Goal: Task Accomplishment & Management: Use online tool/utility

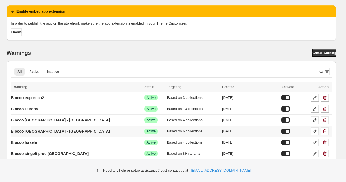
click at [49, 131] on p "Blocco USA - Canada" at bounding box center [60, 131] width 99 height 5
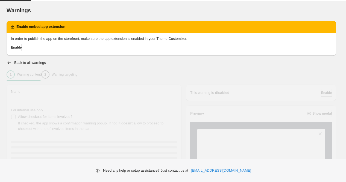
type input "**********"
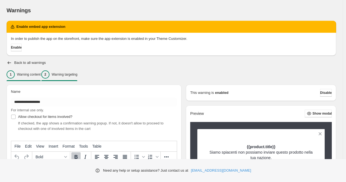
click at [61, 73] on div "2 Warning targeting" at bounding box center [59, 75] width 36 height 8
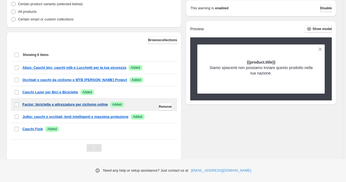
scroll to position [168, 0]
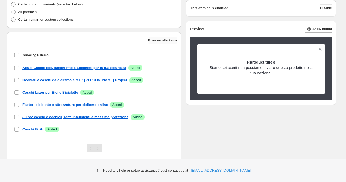
click at [164, 42] on span "Browse collections" at bounding box center [162, 40] width 29 height 4
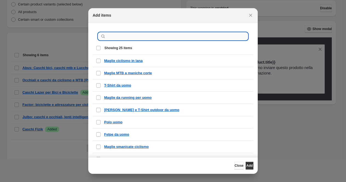
click at [144, 36] on input ":r1n:" at bounding box center [177, 37] width 141 height 8
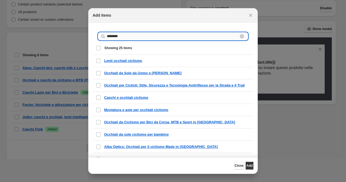
click at [120, 34] on input "********" at bounding box center [172, 37] width 131 height 8
paste input "**********"
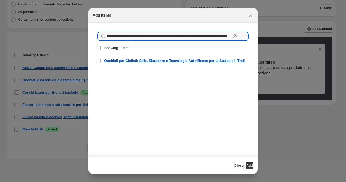
scroll to position [0, 0]
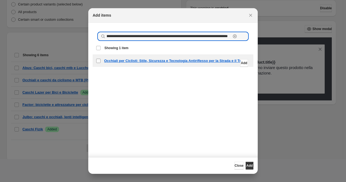
type input "**********"
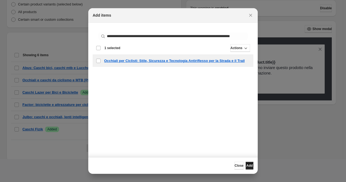
click at [250, 164] on span "Add" at bounding box center [249, 166] width 6 height 4
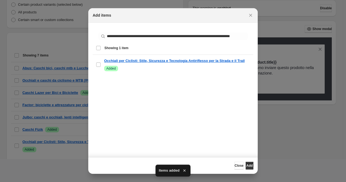
scroll to position [167, 0]
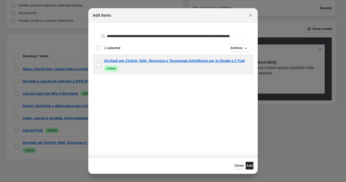
click at [247, 166] on span "Add" at bounding box center [249, 166] width 6 height 4
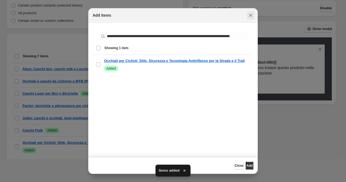
click at [251, 16] on icon "Close" at bounding box center [250, 15] width 3 height 3
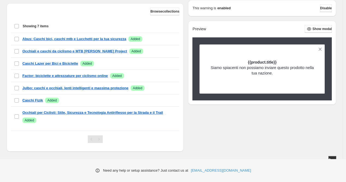
scroll to position [202, 0]
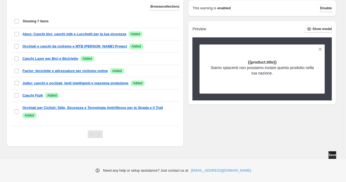
click at [331, 156] on span "Save" at bounding box center [332, 155] width 8 height 4
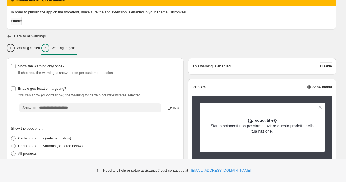
scroll to position [25, 0]
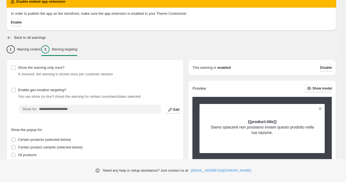
click at [10, 37] on icon "button" at bounding box center [9, 37] width 5 height 5
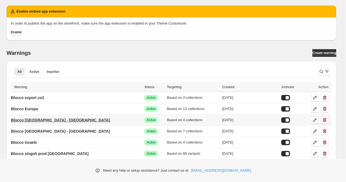
click at [46, 119] on p "Blocco [GEOGRAPHIC_DATA] - [GEOGRAPHIC_DATA]" at bounding box center [60, 120] width 99 height 5
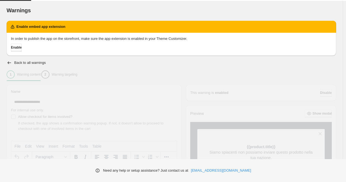
type input "**********"
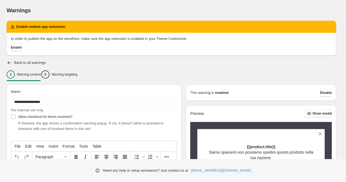
click at [77, 76] on p "Warning targeting" at bounding box center [65, 74] width 26 height 4
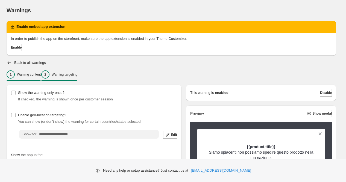
click at [24, 75] on p "Warning content" at bounding box center [29, 74] width 24 height 4
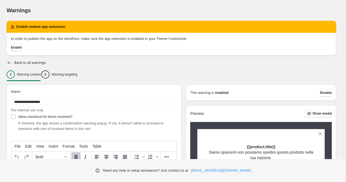
click at [9, 63] on icon "button" at bounding box center [9, 62] width 5 height 5
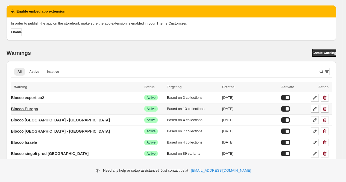
click at [38, 109] on p "Blocco Europa" at bounding box center [24, 108] width 27 height 5
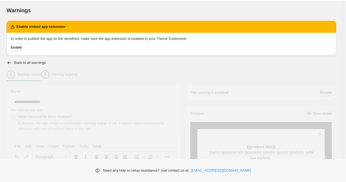
type input "**********"
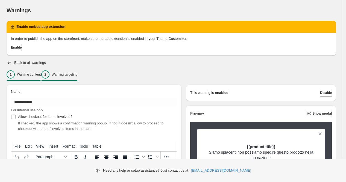
click at [75, 75] on p "Warning targeting" at bounding box center [65, 74] width 26 height 4
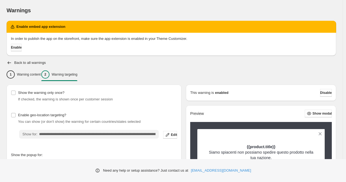
click at [22, 49] on span "Enable" at bounding box center [16, 47] width 11 height 4
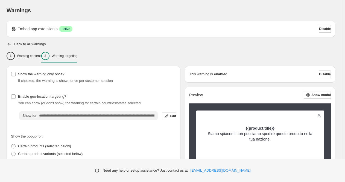
click at [9, 43] on icon "button" at bounding box center [9, 44] width 5 height 5
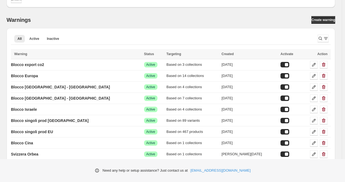
scroll to position [52, 0]
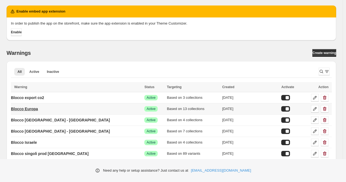
click at [37, 109] on p "Blocco Europa" at bounding box center [24, 108] width 27 height 5
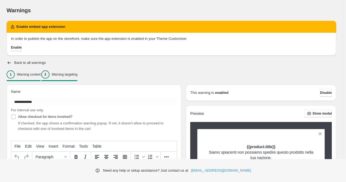
click at [76, 74] on p "Warning targeting" at bounding box center [65, 74] width 26 height 4
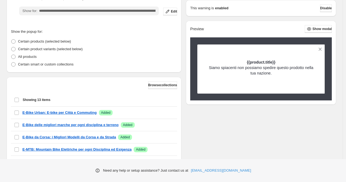
scroll to position [123, 0]
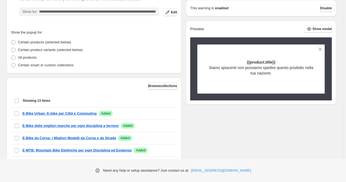
click at [160, 84] on span "Browse collections" at bounding box center [162, 86] width 29 height 4
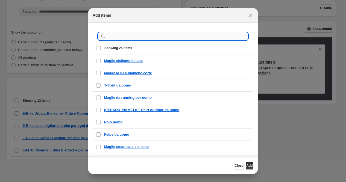
click at [136, 38] on input ":r1n:" at bounding box center [177, 37] width 141 height 8
paste input "**********"
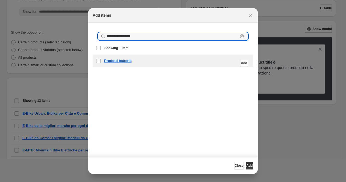
type input "**********"
click at [132, 57] on div "checkbox Prodotti batteria Add" at bounding box center [173, 61] width 161 height 12
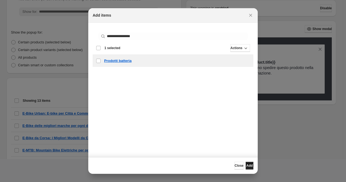
click at [253, 166] on button "Add" at bounding box center [250, 166] width 8 height 8
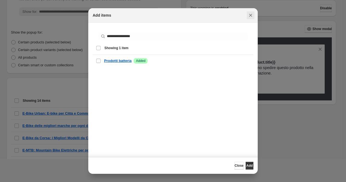
click at [252, 14] on icon "Close" at bounding box center [250, 15] width 5 height 5
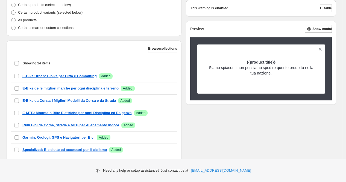
scroll to position [220, 0]
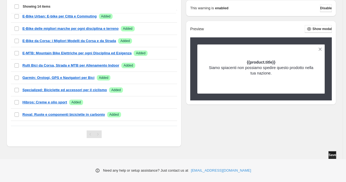
click at [329, 154] on span "Save" at bounding box center [332, 155] width 8 height 4
click at [336, 153] on button "Save" at bounding box center [332, 155] width 8 height 8
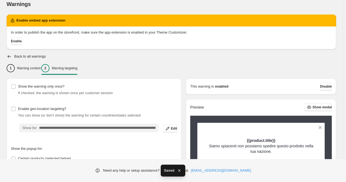
scroll to position [0, 0]
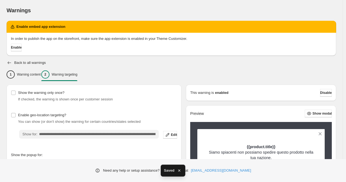
click at [9, 62] on icon "button" at bounding box center [9, 62] width 5 height 5
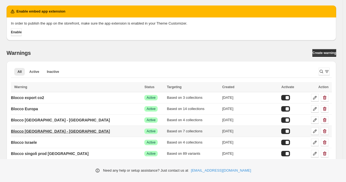
click at [48, 132] on p "Blocco [GEOGRAPHIC_DATA] - [GEOGRAPHIC_DATA]" at bounding box center [60, 131] width 99 height 5
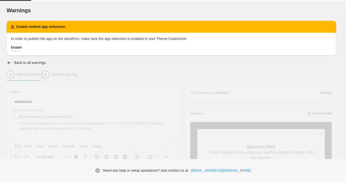
type input "**********"
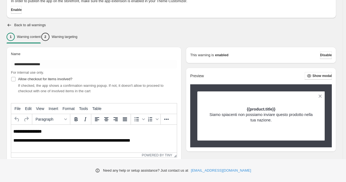
scroll to position [32, 0]
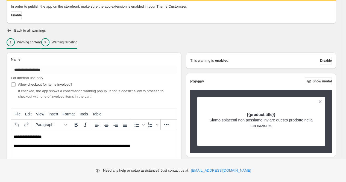
click at [49, 42] on div "2" at bounding box center [45, 42] width 8 height 8
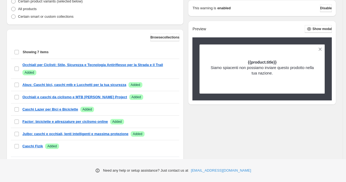
scroll to position [175, 0]
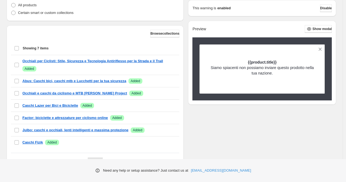
drag, startPoint x: 208, startPoint y: 148, endPoint x: 206, endPoint y: 146, distance: 3.2
click at [208, 148] on div "**********" at bounding box center [172, 42] width 330 height 265
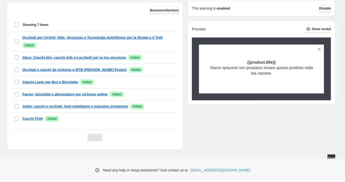
scroll to position [202, 0]
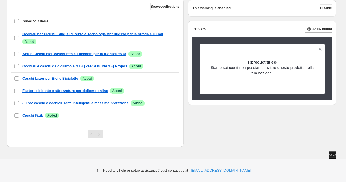
click at [336, 157] on button "Save" at bounding box center [332, 155] width 8 height 8
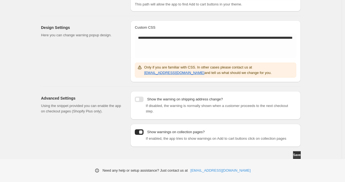
scroll to position [120, 0]
click at [142, 97] on div at bounding box center [139, 99] width 9 height 5
click at [298, 155] on span "Save" at bounding box center [297, 155] width 8 height 4
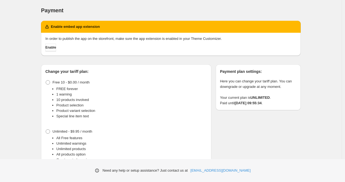
click at [28, 111] on div "Payment. This page is ready Payment Enable embed app extension In order to publ…" at bounding box center [171, 101] width 342 height 203
